Goal: Navigation & Orientation: Find specific page/section

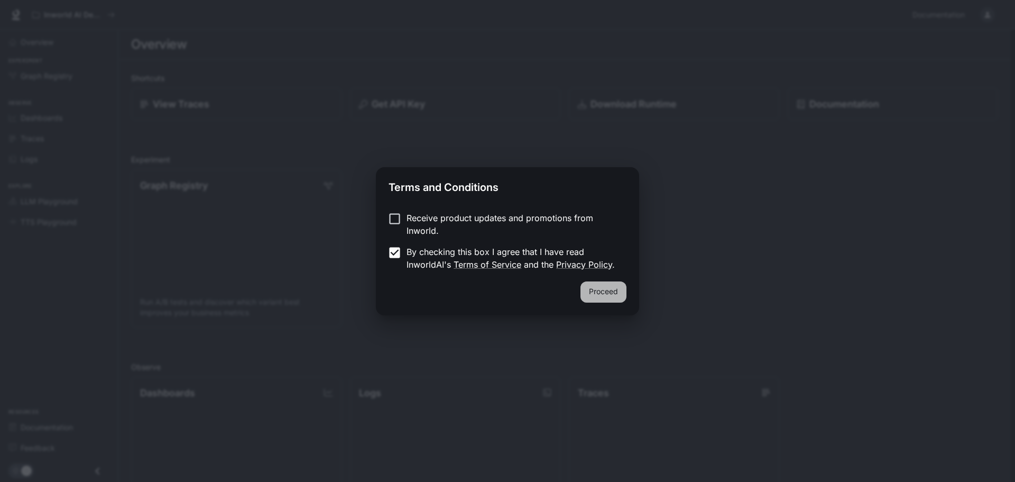
click at [619, 290] on button "Proceed" at bounding box center [604, 291] width 46 height 21
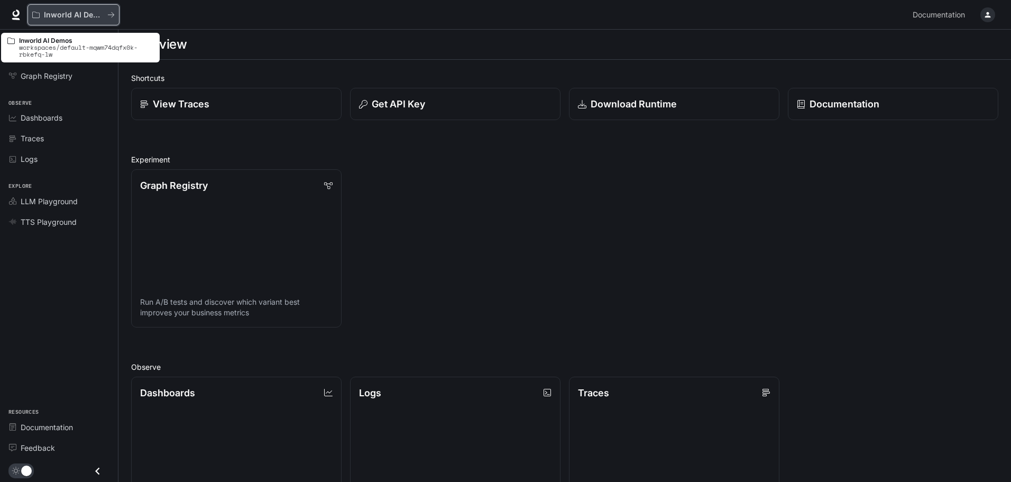
click at [76, 12] on p "Inworld AI Demos" at bounding box center [73, 15] width 59 height 9
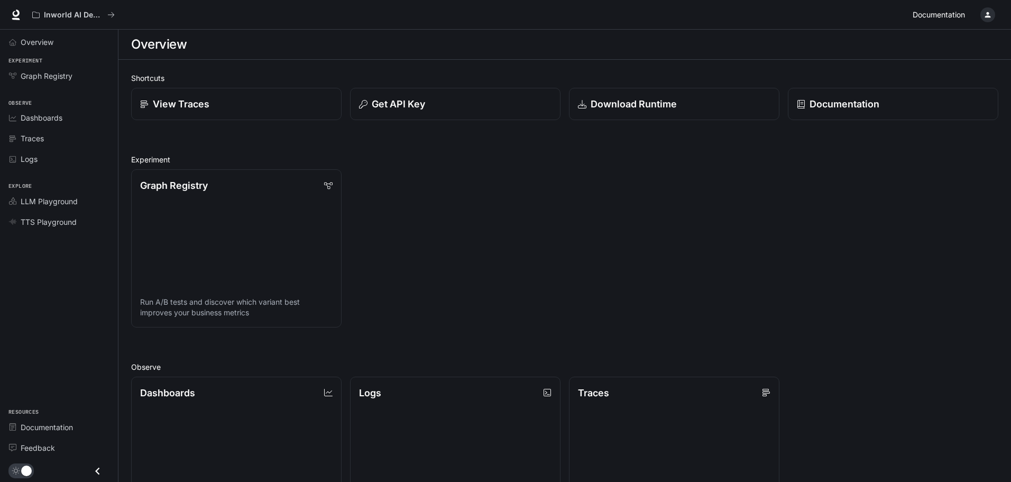
click at [949, 15] on span "Documentation" at bounding box center [939, 14] width 52 height 13
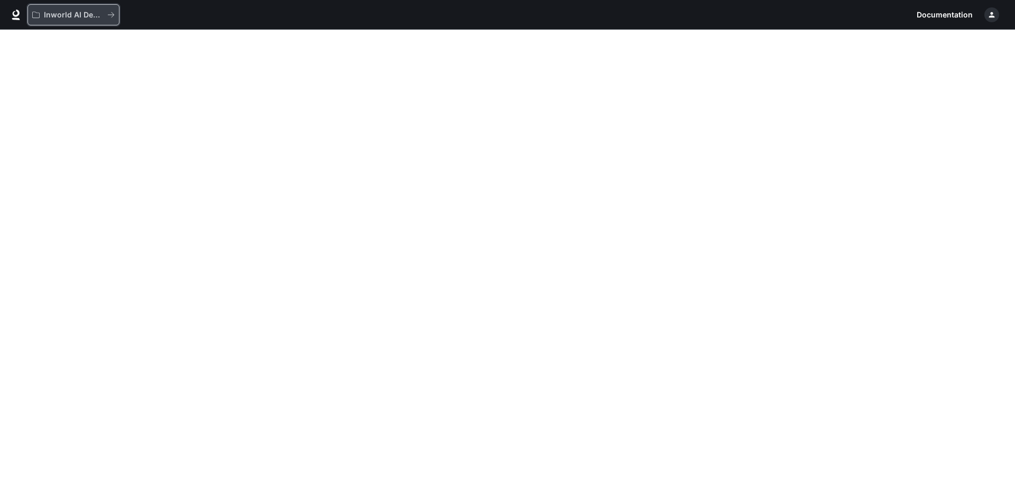
click at [72, 19] on p "Inworld AI Demos" at bounding box center [73, 15] width 59 height 9
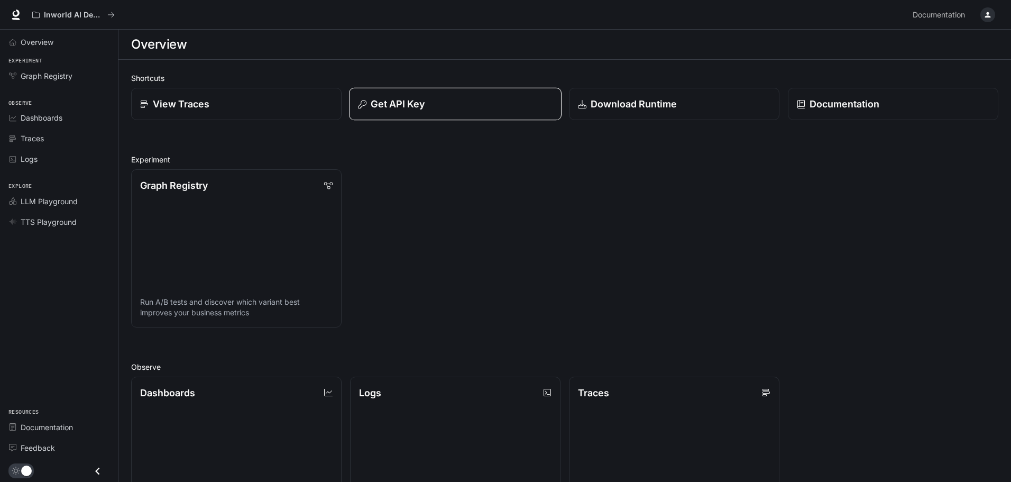
click at [455, 100] on div "Get API Key" at bounding box center [455, 104] width 195 height 14
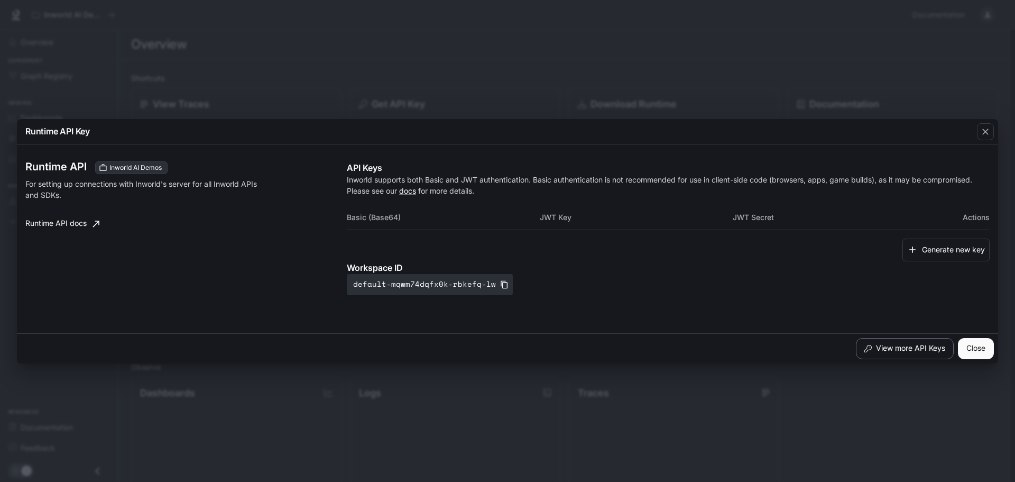
click at [903, 347] on button "View more API Keys" at bounding box center [905, 348] width 98 height 21
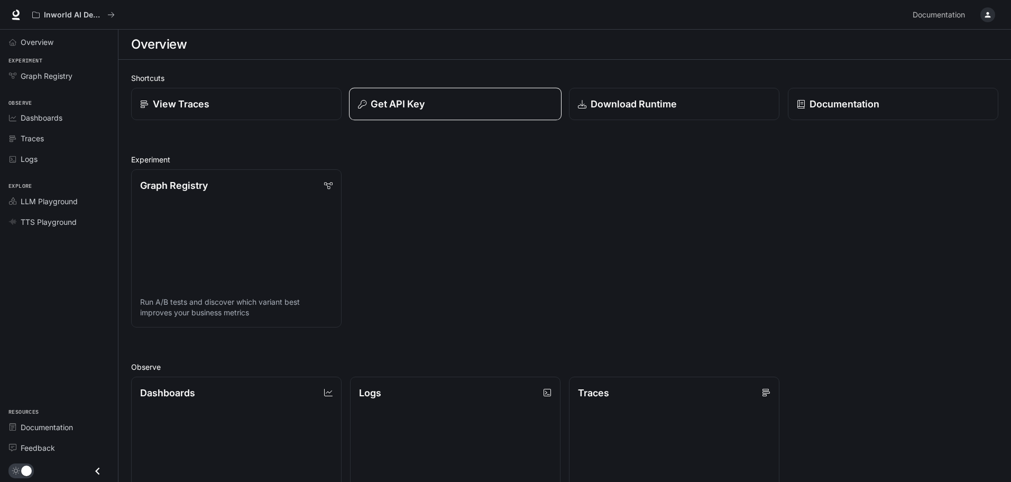
click at [478, 113] on button "Get API Key" at bounding box center [455, 104] width 213 height 33
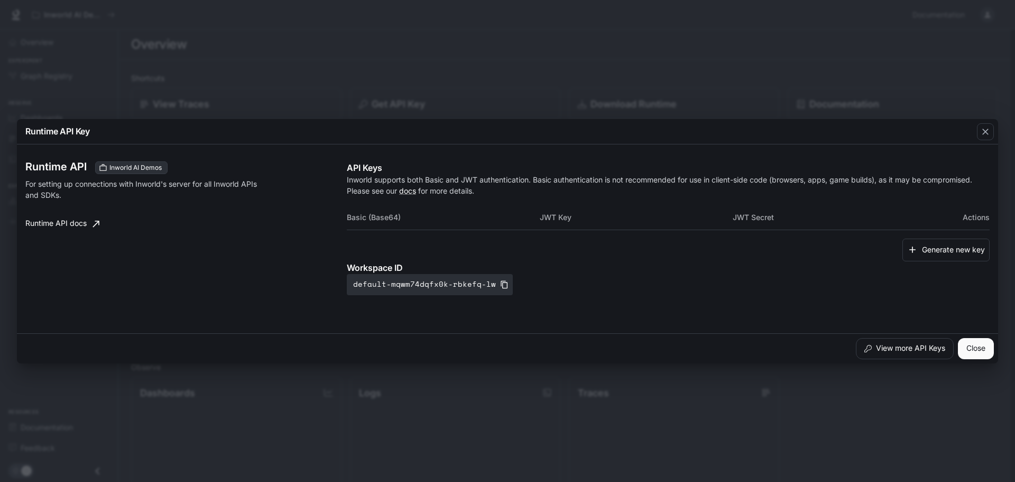
click at [96, 227] on icon at bounding box center [96, 223] width 11 height 11
click at [989, 132] on icon "button" at bounding box center [986, 131] width 11 height 11
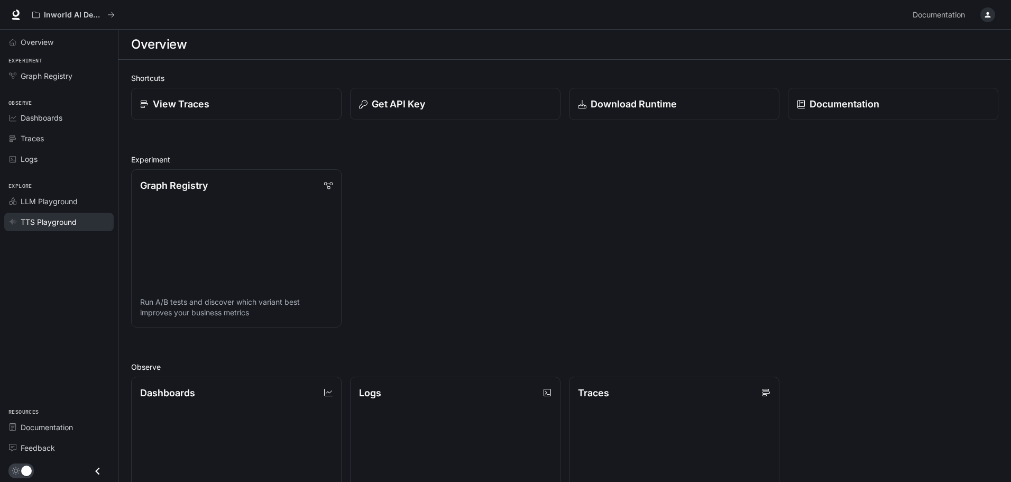
click at [56, 221] on span "TTS Playground" at bounding box center [49, 221] width 56 height 11
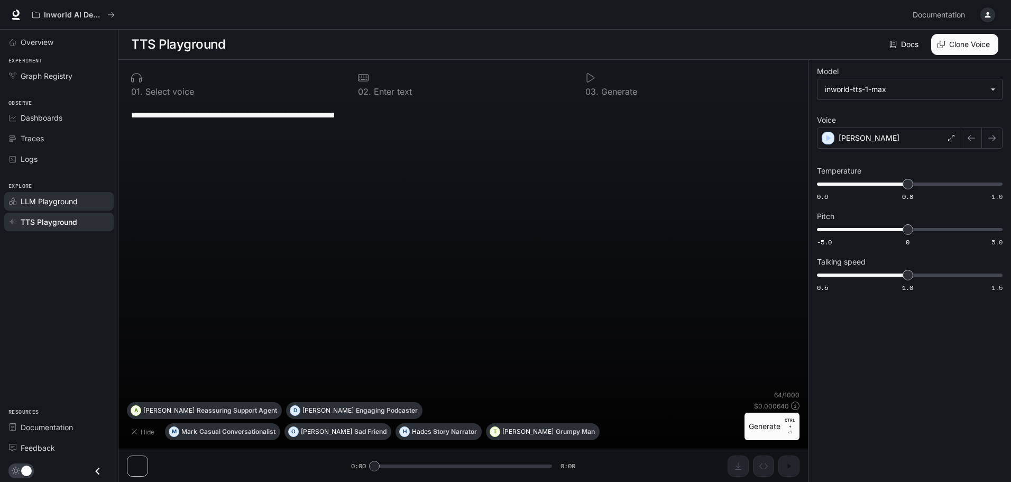
click at [62, 198] on span "LLM Playground" at bounding box center [49, 201] width 57 height 11
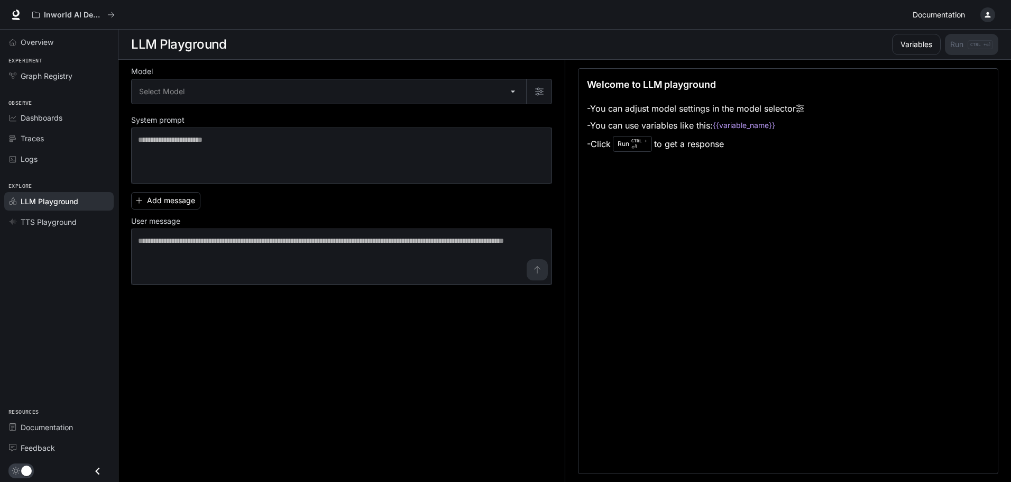
click at [918, 8] on span "Documentation" at bounding box center [939, 14] width 52 height 13
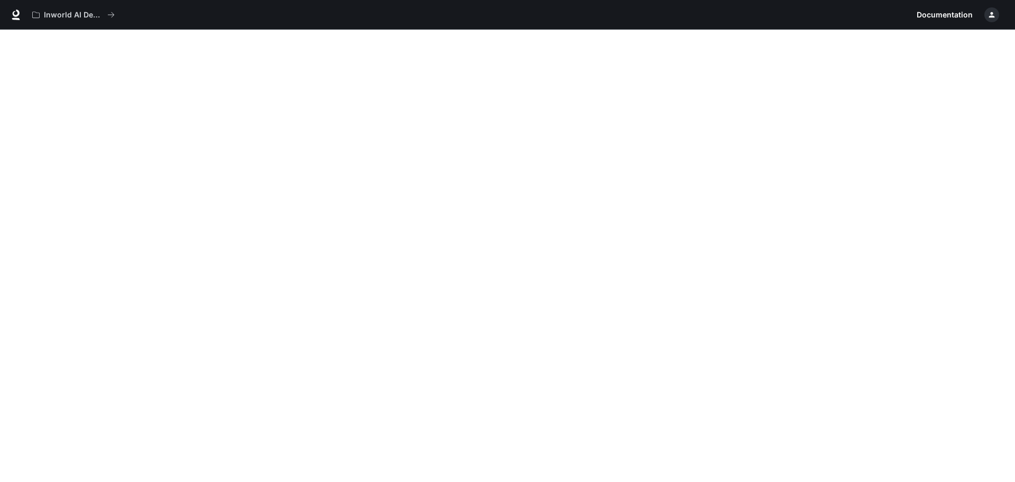
click at [998, 14] on div "button" at bounding box center [992, 14] width 15 height 15
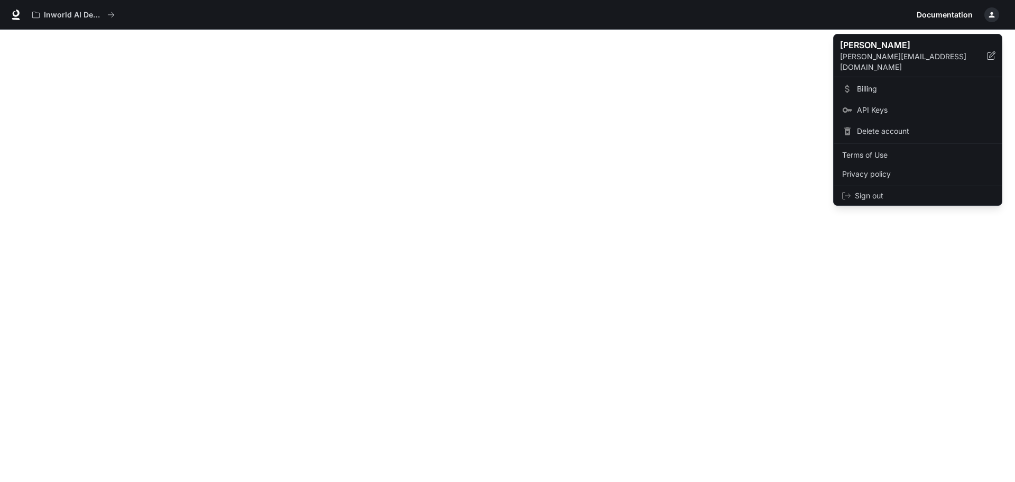
click at [925, 57] on p "[PERSON_NAME][EMAIL_ADDRESS][DOMAIN_NAME]" at bounding box center [913, 61] width 147 height 21
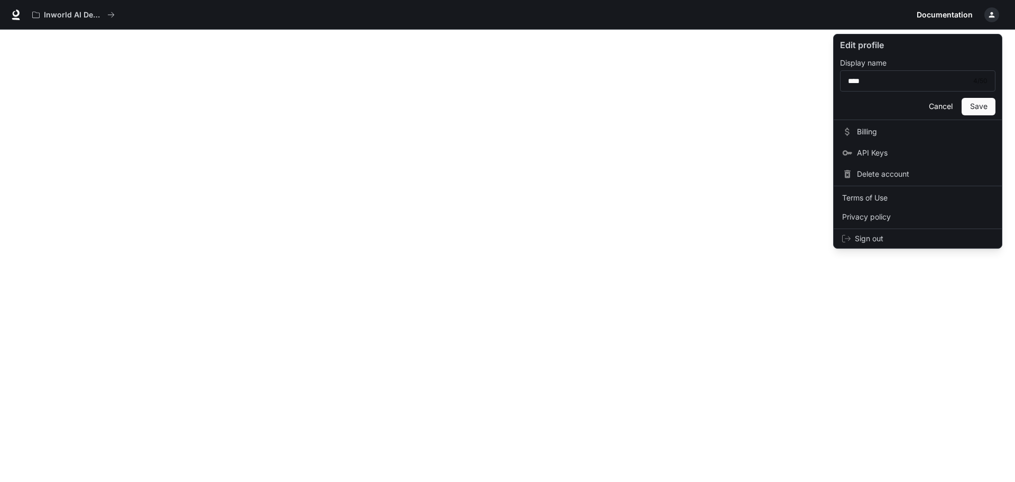
click at [865, 62] on p "Display name" at bounding box center [863, 62] width 47 height 7
click at [801, 53] on div at bounding box center [507, 241] width 1015 height 482
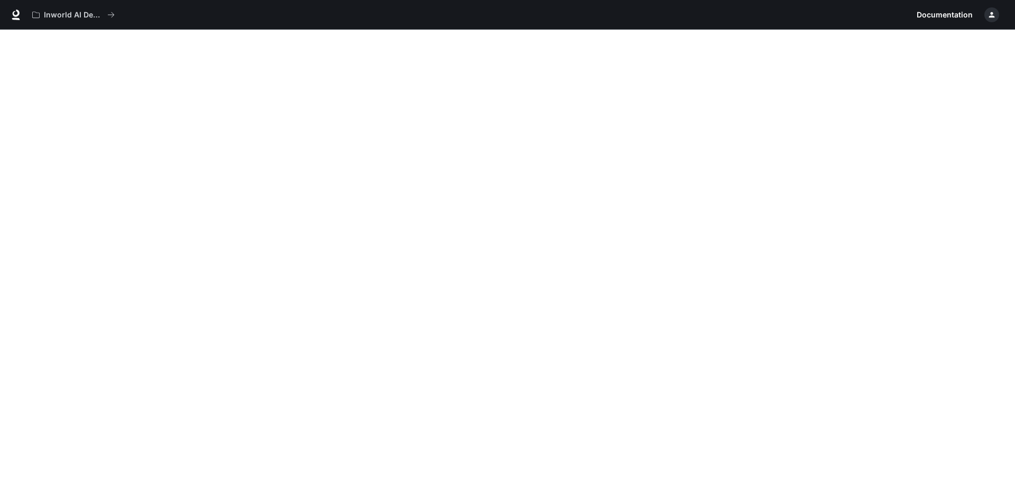
click at [957, 16] on span "Documentation" at bounding box center [945, 14] width 56 height 13
click at [999, 9] on button "button" at bounding box center [992, 14] width 21 height 21
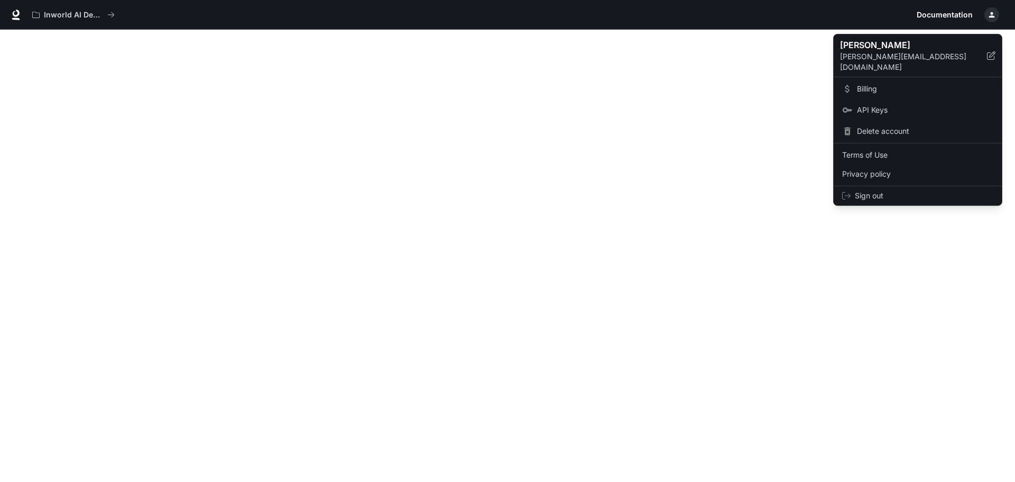
click at [747, 56] on div at bounding box center [507, 241] width 1015 height 482
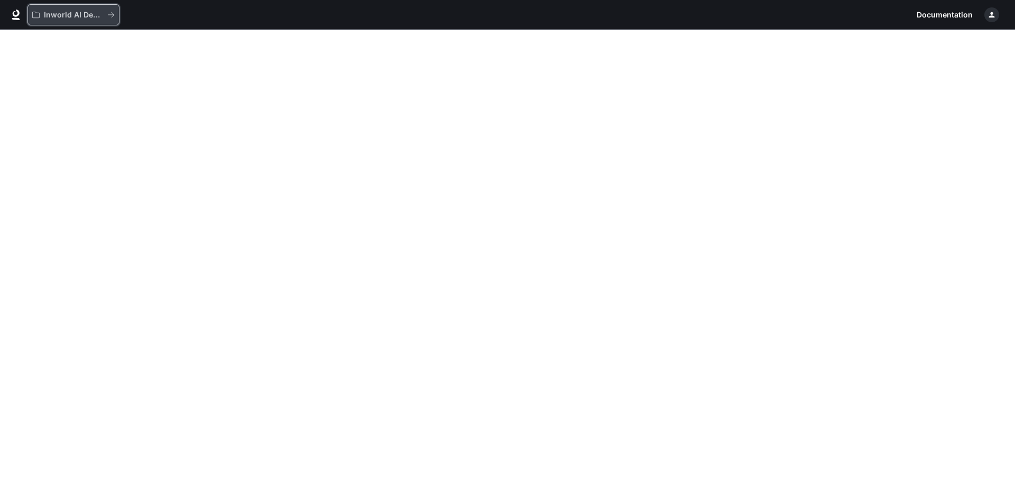
click at [58, 14] on p "Inworld AI Demos" at bounding box center [73, 15] width 59 height 9
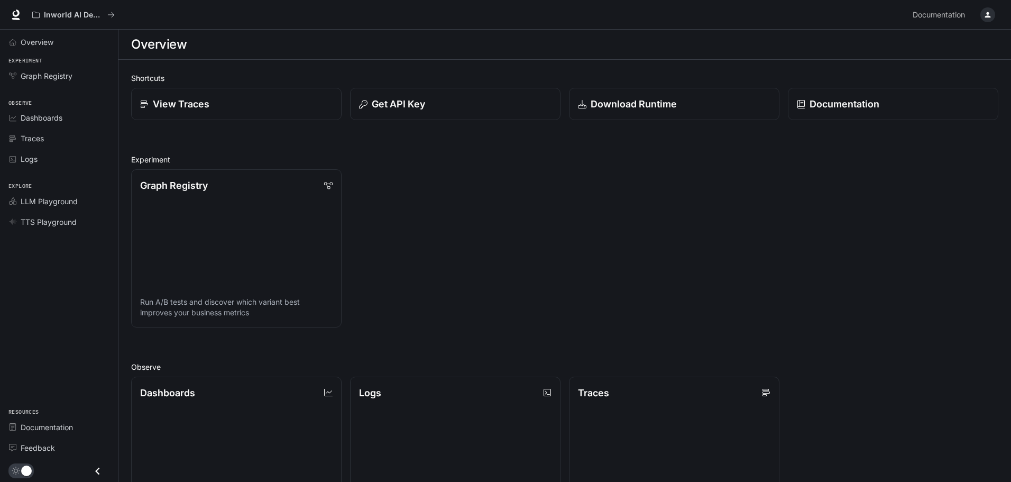
click at [986, 14] on icon "button" at bounding box center [988, 15] width 8 height 8
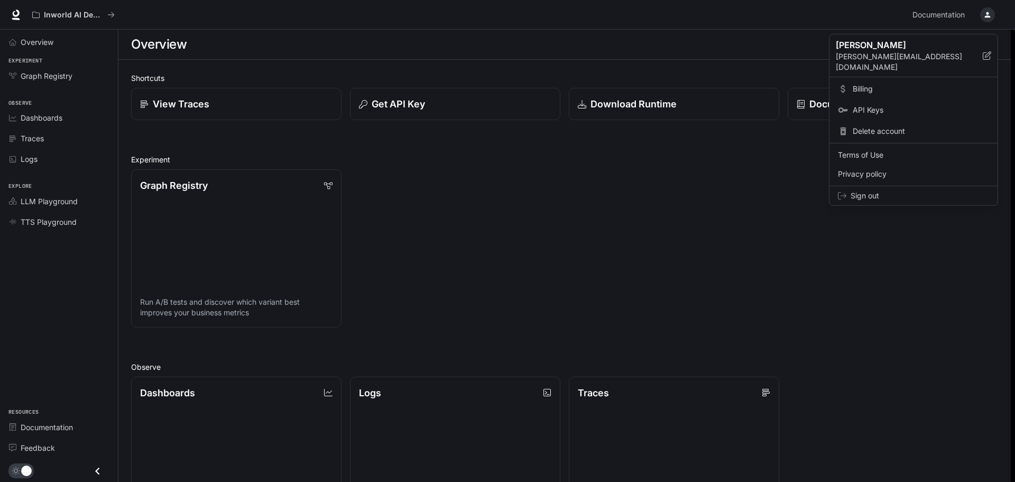
drag, startPoint x: 909, startPoint y: 186, endPoint x: 758, endPoint y: 185, distance: 150.2
click at [749, 185] on div at bounding box center [507, 241] width 1015 height 482
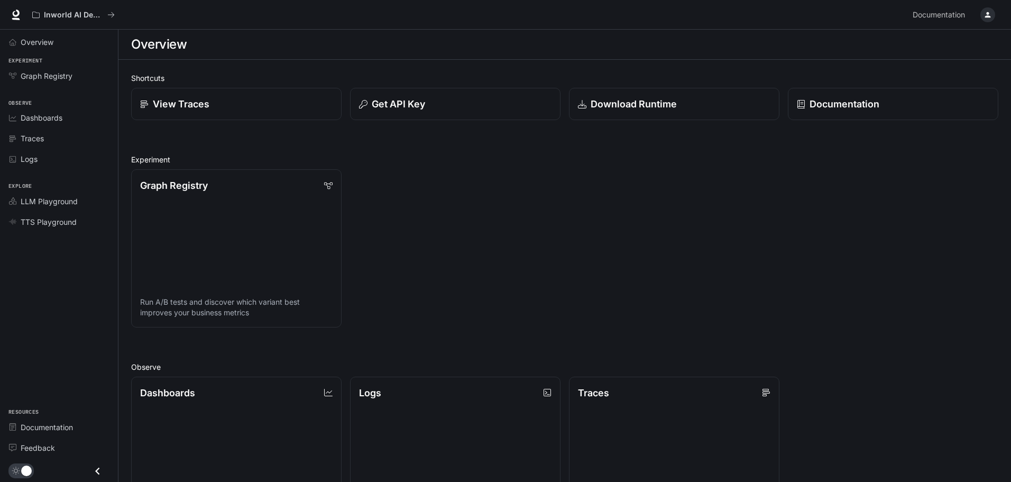
click at [984, 6] on button "button" at bounding box center [987, 14] width 21 height 21
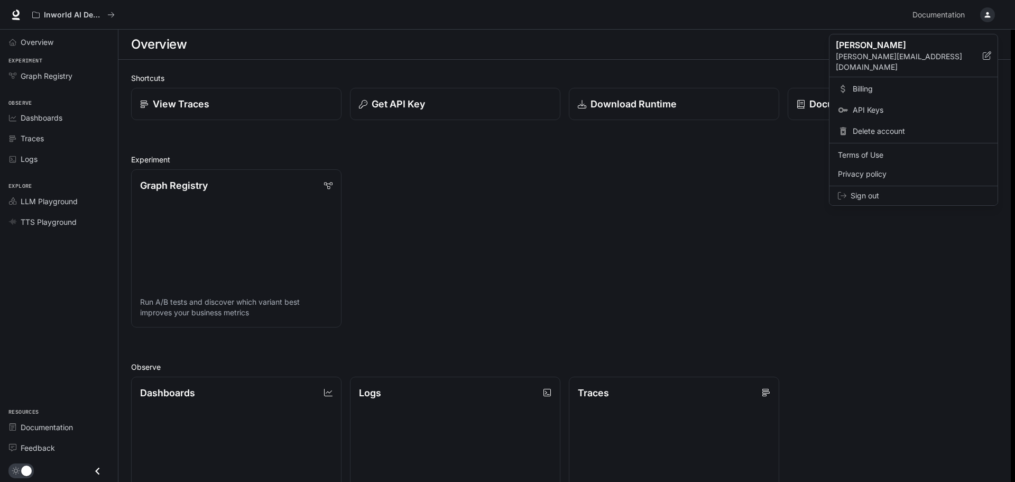
click at [873, 190] on span "Sign out" at bounding box center [920, 195] width 139 height 11
